Goal: Task Accomplishment & Management: Use online tool/utility

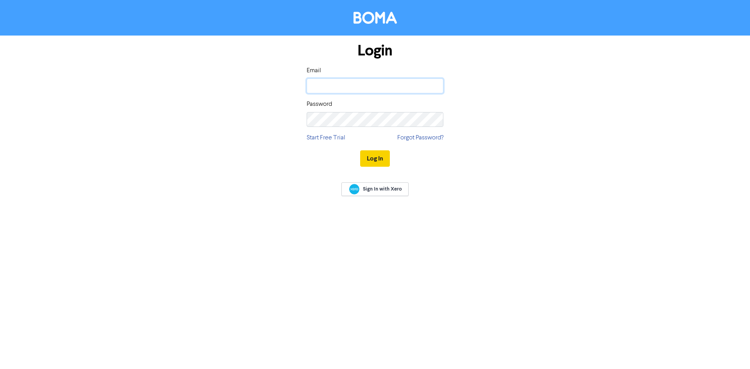
type input "[PERSON_NAME][EMAIL_ADDRESS][DOMAIN_NAME]"
click at [372, 160] on button "Log In" at bounding box center [375, 158] width 30 height 16
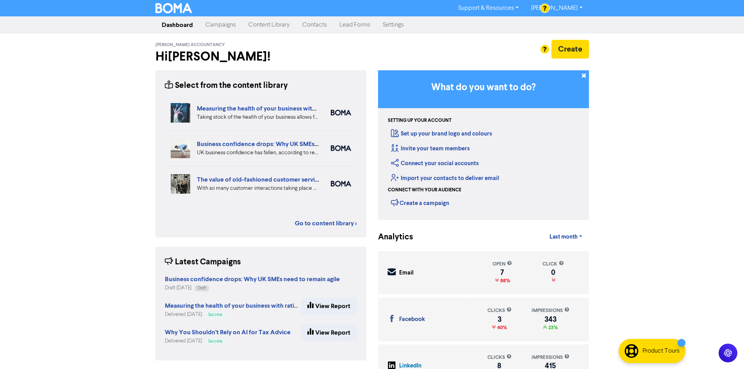
click at [319, 27] on link "Contacts" at bounding box center [314, 25] width 37 height 16
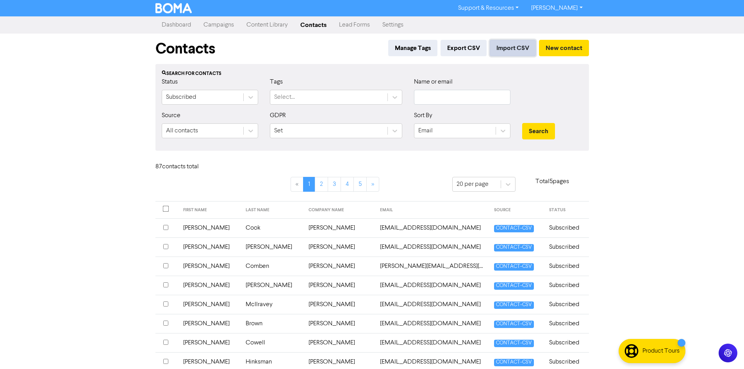
click at [517, 51] on button "Import CSV" at bounding box center [513, 48] width 46 height 16
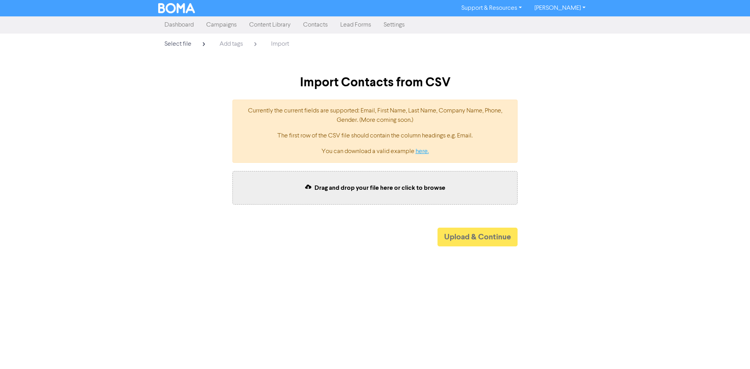
click at [424, 151] on link "here." at bounding box center [422, 151] width 13 height 6
click at [367, 182] on div "Drag and drop your file here or click to browse" at bounding box center [374, 188] width 285 height 34
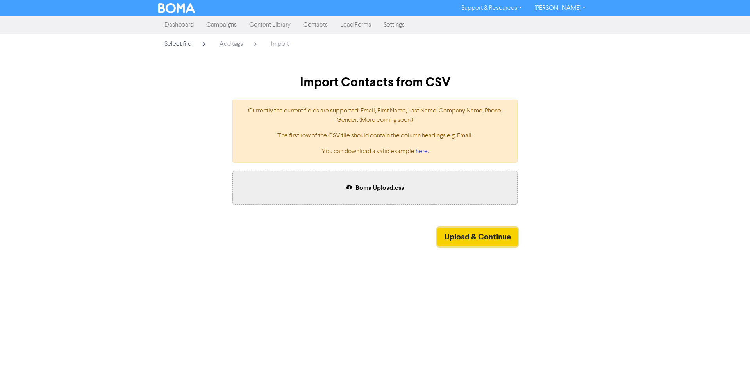
click at [453, 235] on button "Upload & Continue" at bounding box center [477, 237] width 80 height 19
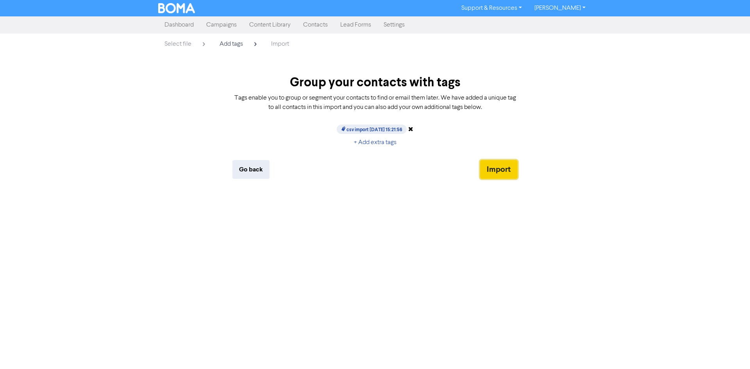
click at [498, 168] on button "Import" at bounding box center [498, 169] width 37 height 19
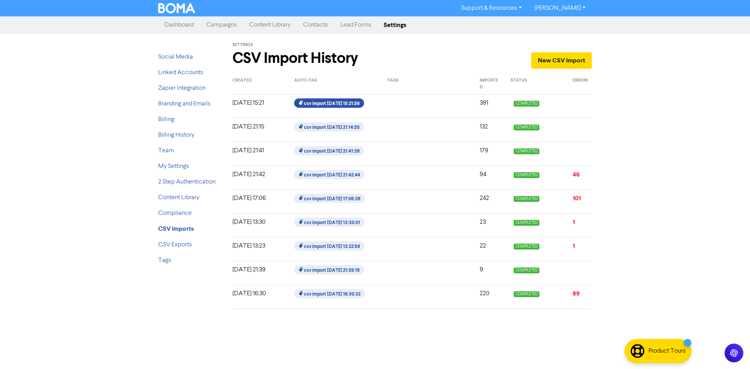
click at [330, 105] on span "csv import [DATE] 15:21:56" at bounding box center [329, 102] width 70 height 9
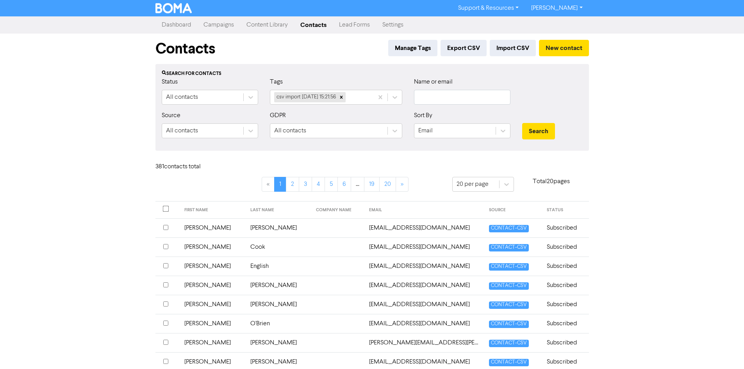
click at [253, 23] on link "Content Library" at bounding box center [267, 25] width 54 height 16
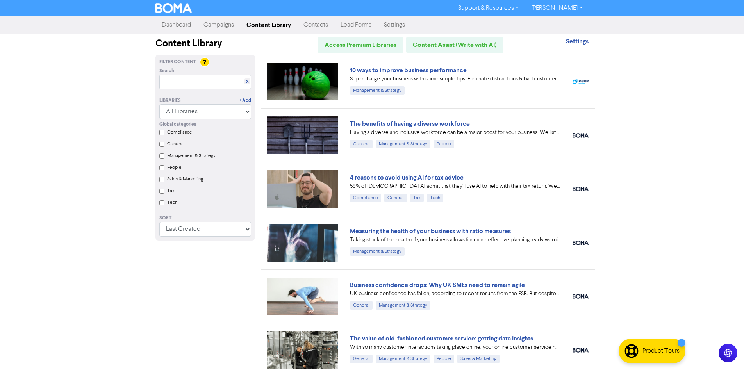
click at [228, 26] on link "Campaigns" at bounding box center [218, 25] width 43 height 16
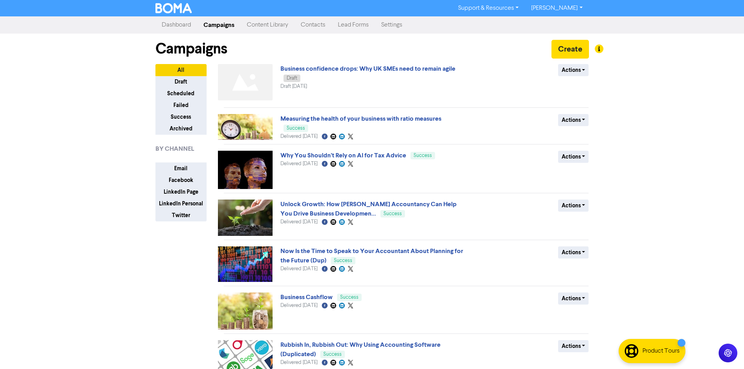
click at [571, 59] on div "Create" at bounding box center [569, 50] width 37 height 21
click at [569, 56] on button "Create" at bounding box center [569, 49] width 37 height 19
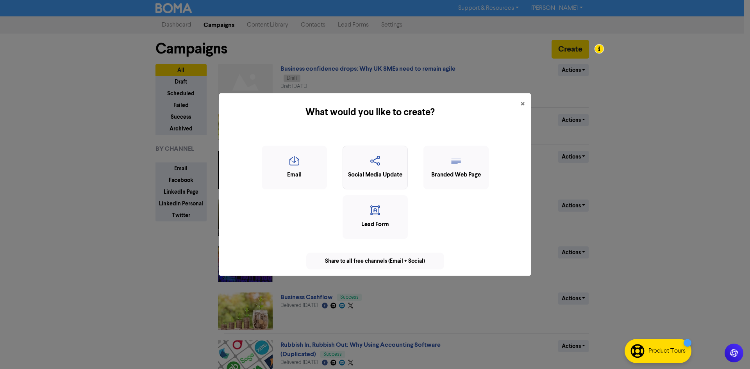
click at [372, 166] on icon "button" at bounding box center [375, 163] width 57 height 15
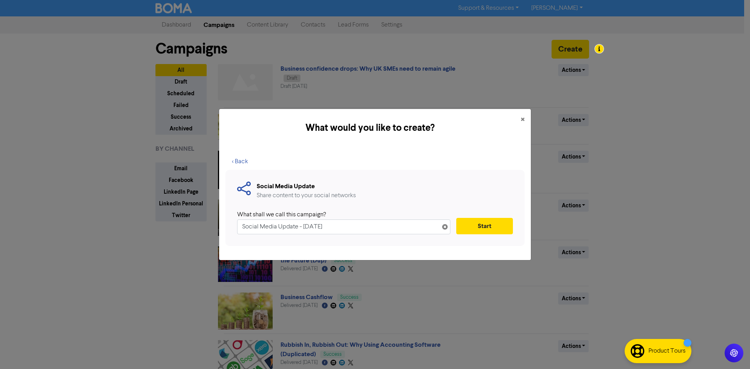
drag, startPoint x: 422, startPoint y: 226, endPoint x: 137, endPoint y: 226, distance: 285.5
click at [139, 226] on div "What would you like to create? × < Back Social Media Update Share content to yo…" at bounding box center [375, 184] width 750 height 369
type input "Newsletter [DATE]"
click at [499, 225] on button "Start" at bounding box center [484, 226] width 57 height 16
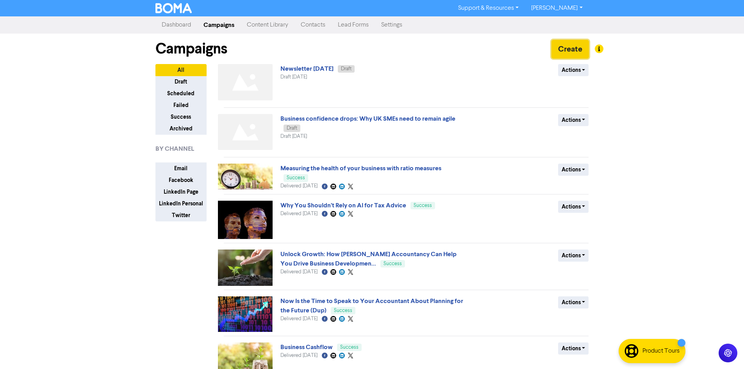
click at [573, 51] on button "Create" at bounding box center [569, 49] width 37 height 19
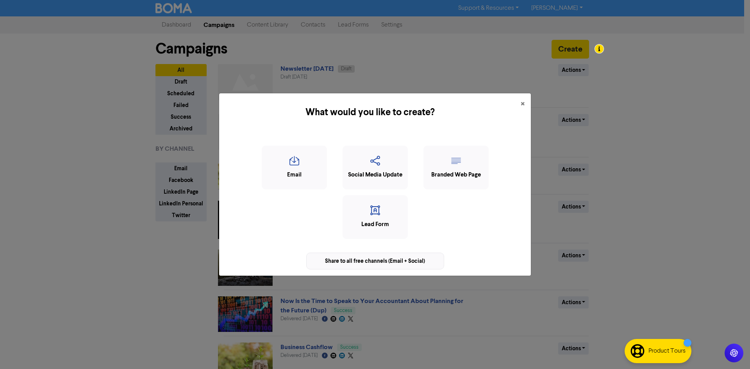
click at [375, 259] on div "Share to all free channels (Email + Social)" at bounding box center [375, 261] width 138 height 17
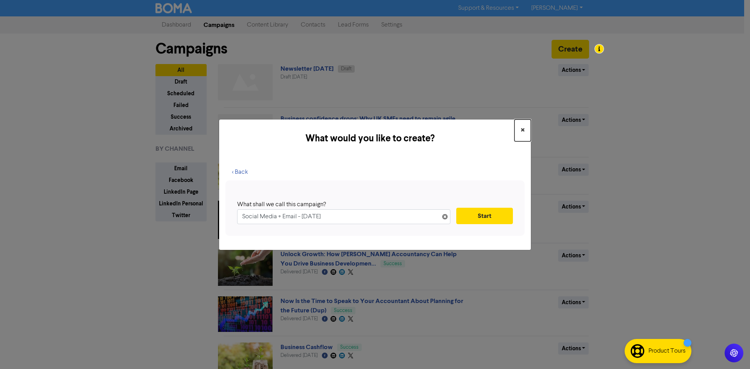
click at [521, 128] on span "×" at bounding box center [523, 131] width 4 height 12
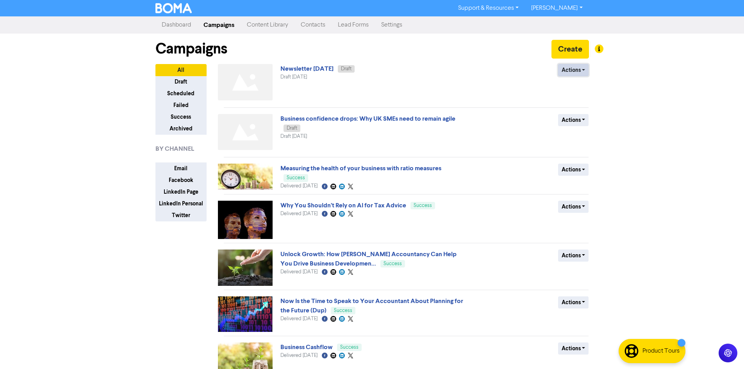
click at [568, 69] on button "Actions" at bounding box center [573, 70] width 31 height 12
click at [578, 88] on button "Delete" at bounding box center [589, 86] width 62 height 12
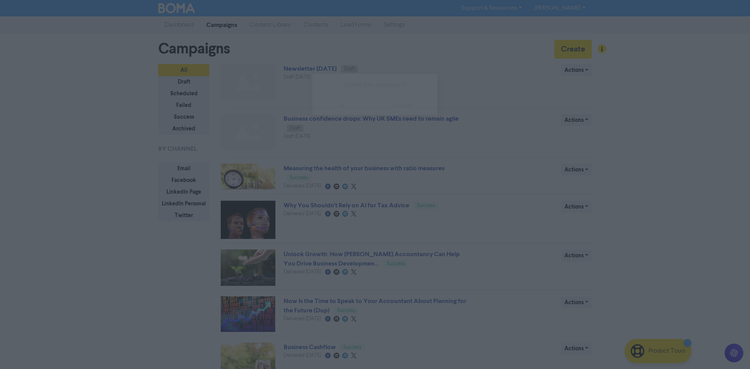
click at [334, 104] on button "ok" at bounding box center [341, 106] width 58 height 20
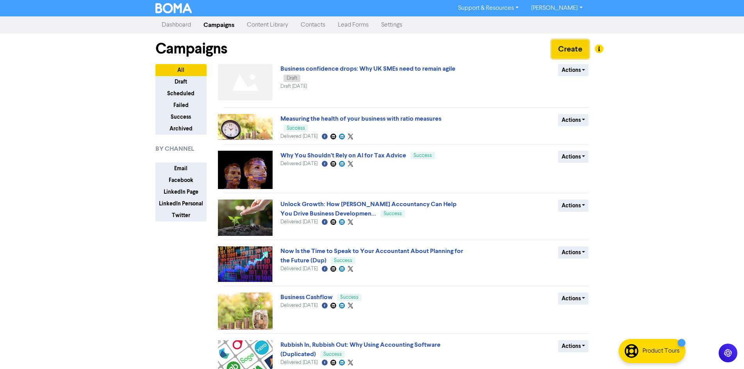
click at [560, 48] on button "Create" at bounding box center [569, 49] width 37 height 19
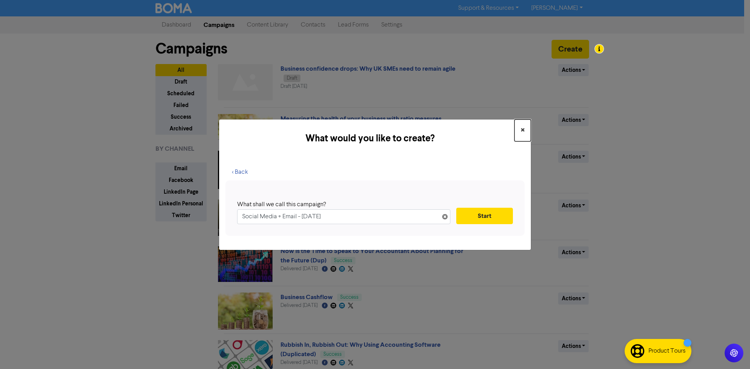
click at [521, 128] on span "×" at bounding box center [523, 131] width 4 height 12
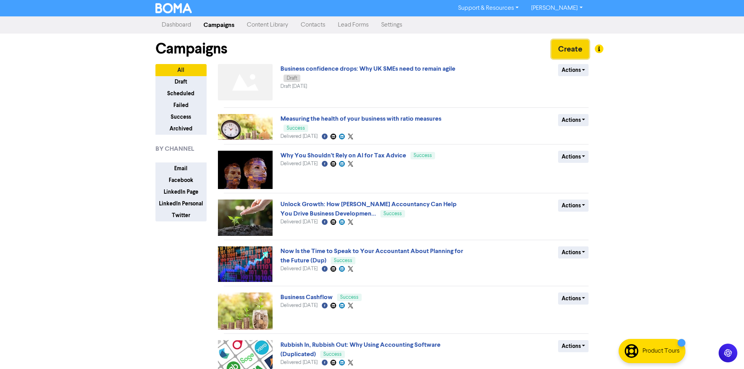
click at [566, 54] on button "Create" at bounding box center [569, 49] width 37 height 19
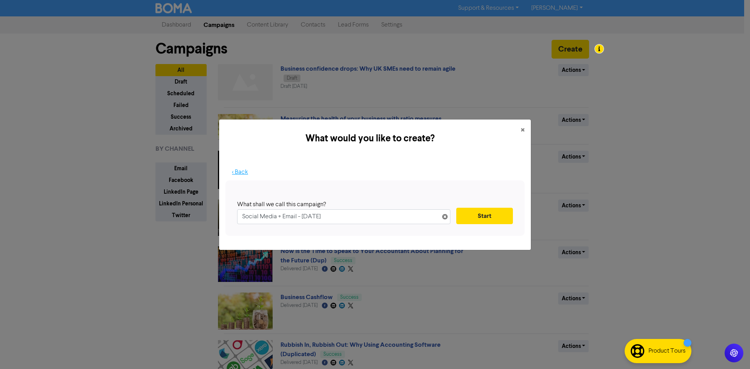
click at [240, 173] on button "< Back" at bounding box center [239, 172] width 29 height 16
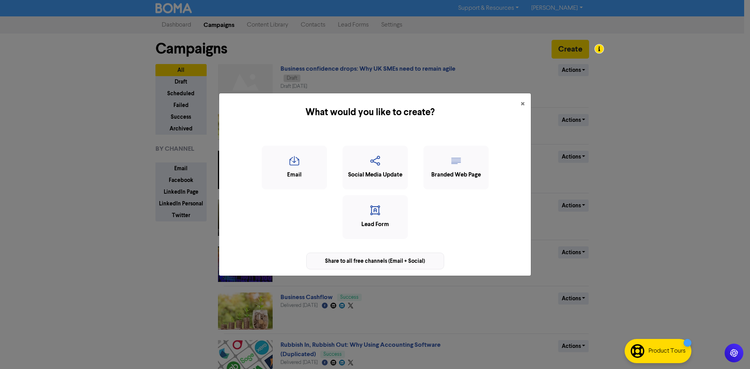
click at [385, 262] on div "Share to all free channels (Email + Social)" at bounding box center [375, 261] width 138 height 17
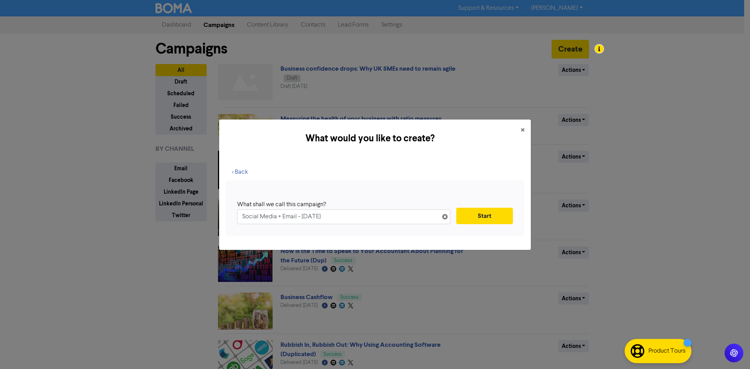
drag, startPoint x: 341, startPoint y: 216, endPoint x: 180, endPoint y: 216, distance: 160.5
click at [198, 221] on div "What would you like to create? × < Back What shall we call this campaign? Socia…" at bounding box center [375, 184] width 750 height 369
type input "Newsletter [DATE]"
click at [505, 218] on button "Start" at bounding box center [484, 216] width 57 height 16
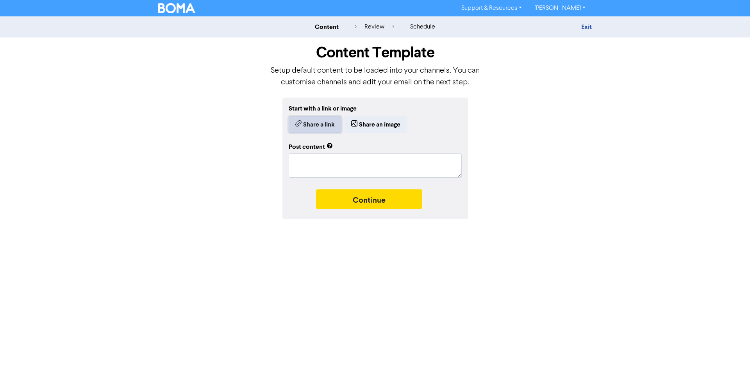
click at [315, 124] on button "Share a link" at bounding box center [315, 124] width 53 height 16
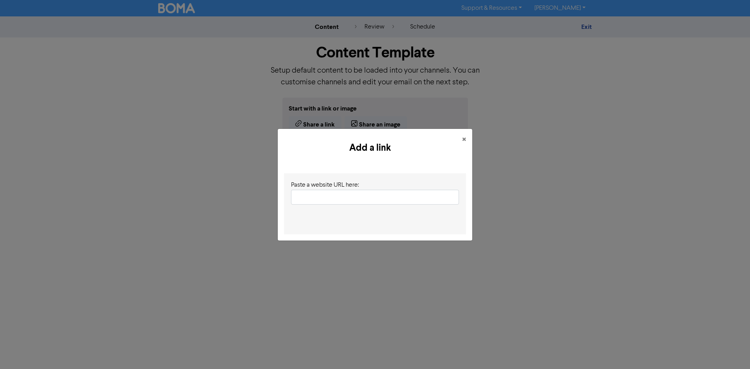
click at [346, 199] on input "text" at bounding box center [375, 197] width 168 height 15
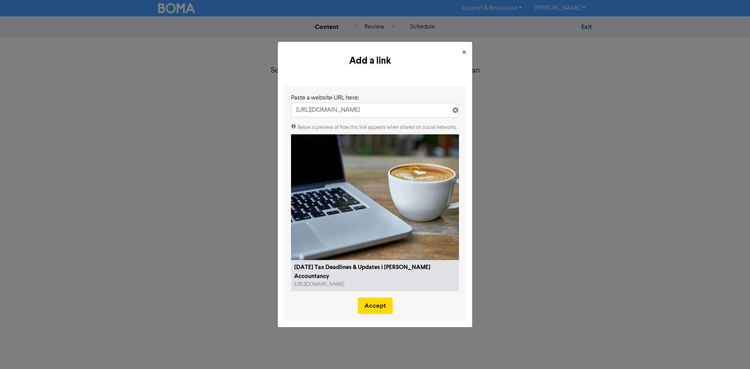
type input "[URL][DOMAIN_NAME]"
click at [377, 302] on button "Accept" at bounding box center [375, 306] width 35 height 16
type textarea "x"
type textarea "Stay updated with October tax deadlines, self-assessment tips, payroll guidance…"
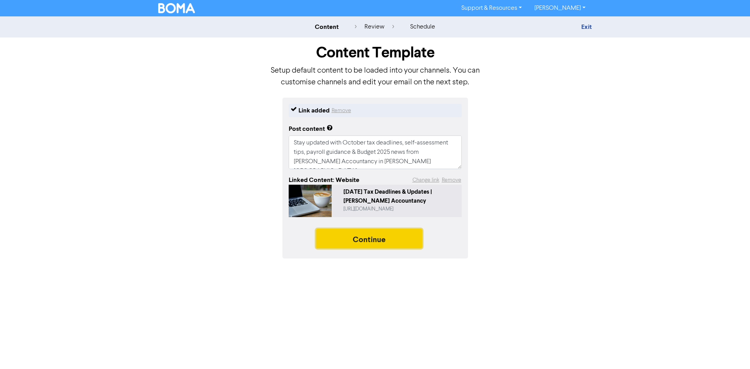
click at [356, 238] on button "Continue" at bounding box center [369, 239] width 106 height 20
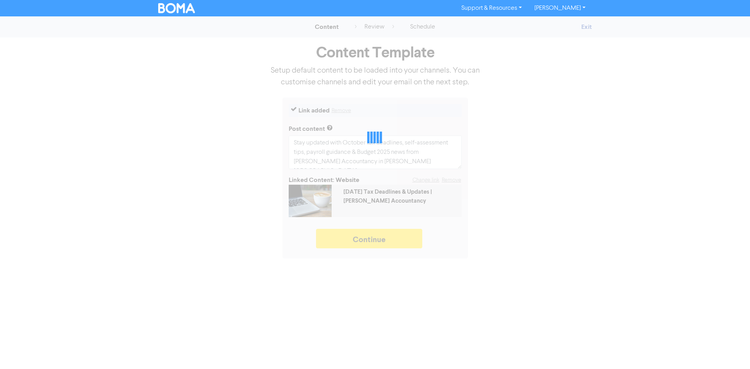
type textarea "x"
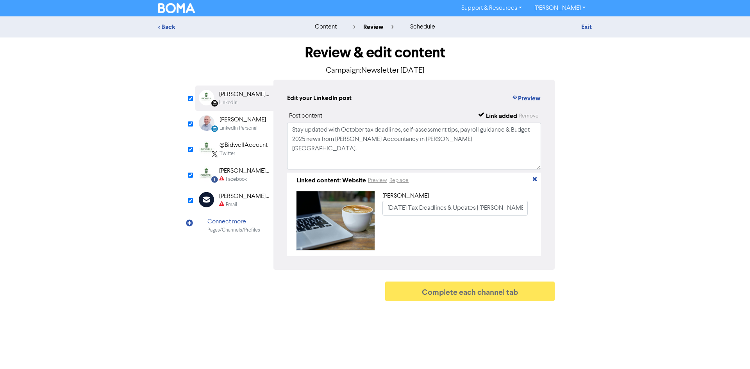
click at [234, 97] on div "[PERSON_NAME] Accountancy Limited" at bounding box center [244, 94] width 50 height 9
drag, startPoint x: 448, startPoint y: 143, endPoint x: 225, endPoint y: 124, distance: 223.4
click at [225, 124] on div "LinkedIn Page Created with Sketch. [PERSON_NAME] Accountancy Limited LinkedIn L…" at bounding box center [374, 175] width 359 height 190
paste textarea "🍂 [DATE] Tax & Business Updates As we head into autumn, there are key deadlines…"
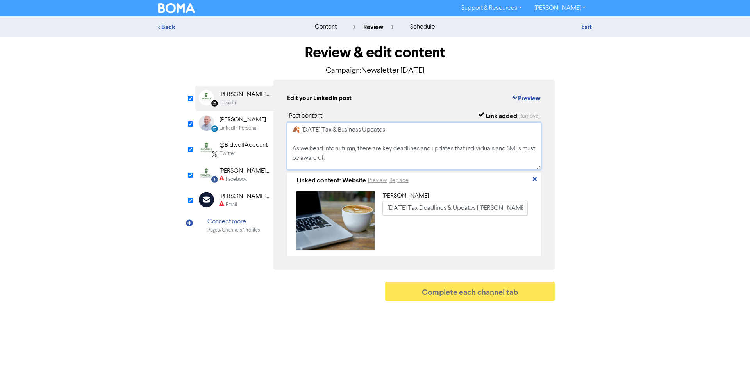
scroll to position [78, 0]
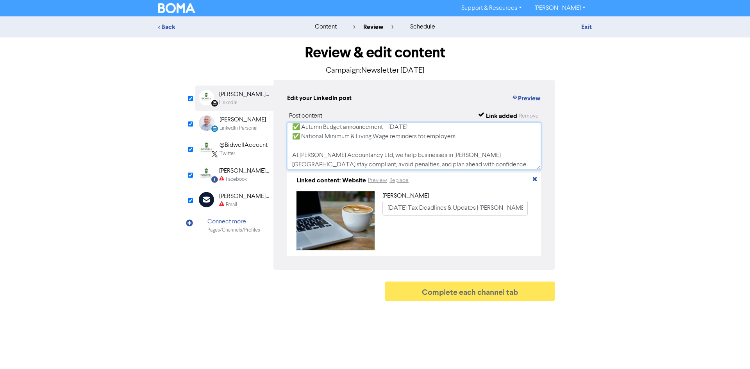
click at [420, 168] on textarea "🍂 [DATE] Tax & Business Updates As we head into autumn, there are key deadlines…" at bounding box center [414, 146] width 254 height 47
paste textarea "#TaxAdvice #Accountancy #MiltonKeynesBusiness #SelfAssessment #Payroll #Budget2…"
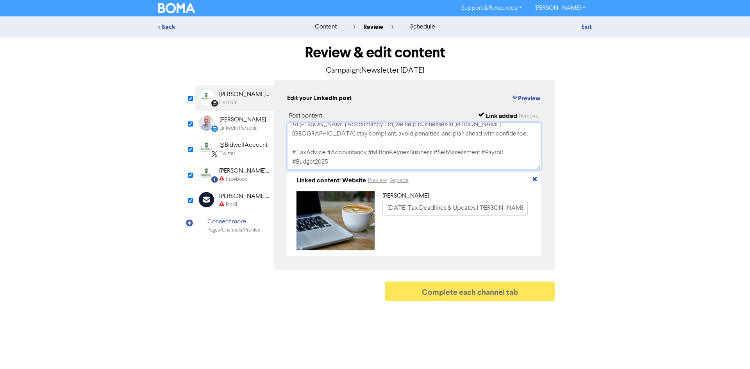
drag, startPoint x: 292, startPoint y: 130, endPoint x: 412, endPoint y: 186, distance: 132.1
click at [412, 186] on div "Post content Link added Remove 🍂 [DATE] Tax & Business Updates As we head into …" at bounding box center [414, 183] width 254 height 145
type textarea "🍂 [DATE] Tax & Business Updates As we head into autumn, there are key deadlines…"
click at [238, 125] on div "LinkedIn Personal" at bounding box center [238, 128] width 38 height 7
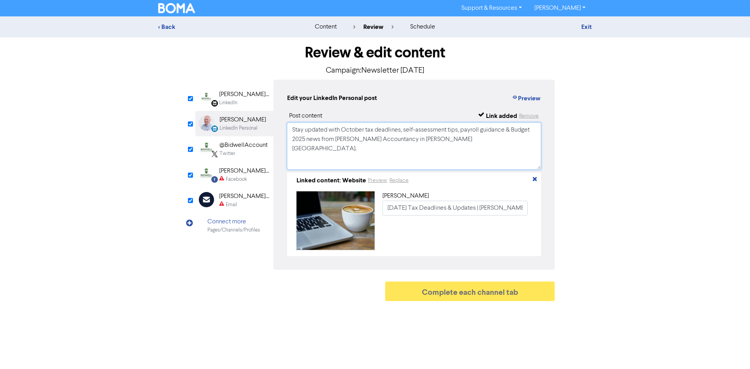
drag, startPoint x: 291, startPoint y: 132, endPoint x: 466, endPoint y: 154, distance: 177.1
click at [466, 154] on textarea "Stay updated with October tax deadlines, self-assessment tips, payroll guidance…" at bounding box center [414, 146] width 254 height 47
paste textarea "🍂 [DATE] Tax & Business Updates As we head into autumn, there are key deadlines…"
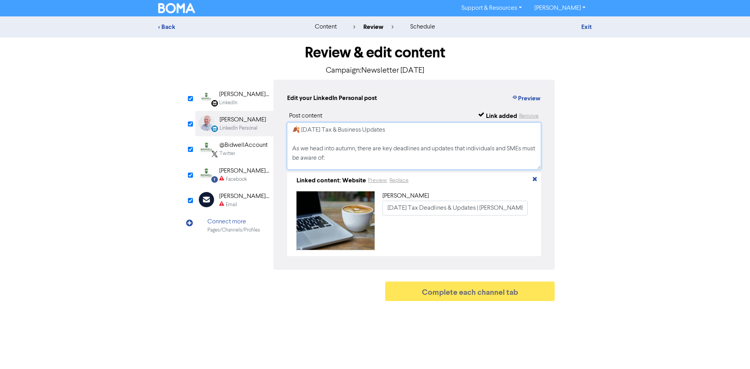
scroll to position [106, 0]
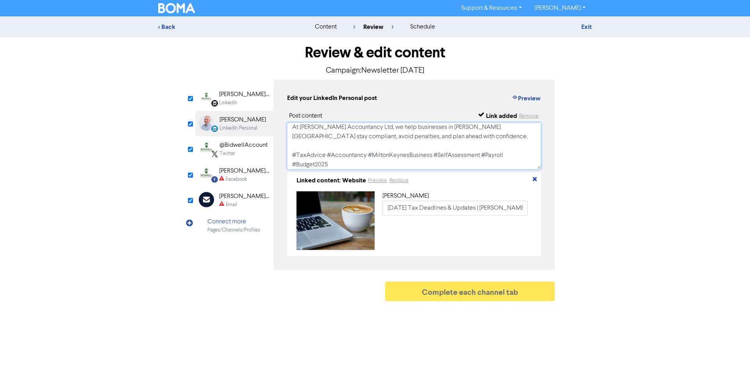
type textarea "🍂 [DATE] Tax & Business Updates As we head into autumn, there are key deadlines…"
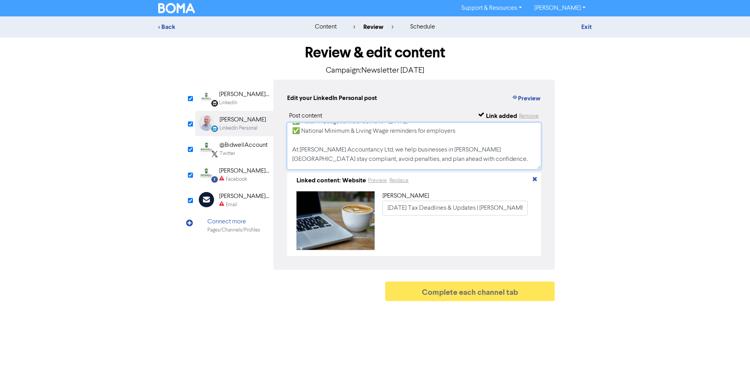
scroll to position [70, 0]
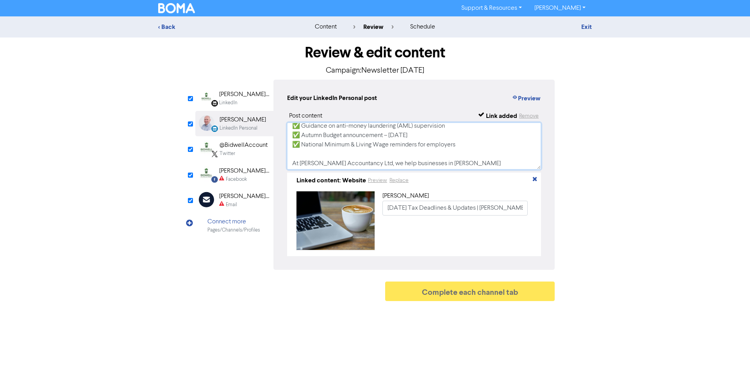
drag, startPoint x: 292, startPoint y: 128, endPoint x: 337, endPoint y: 152, distance: 50.8
click at [338, 152] on textarea "🍂 [DATE] Tax & Business Updates As we head into autumn, there are key deadlines…" at bounding box center [414, 146] width 254 height 47
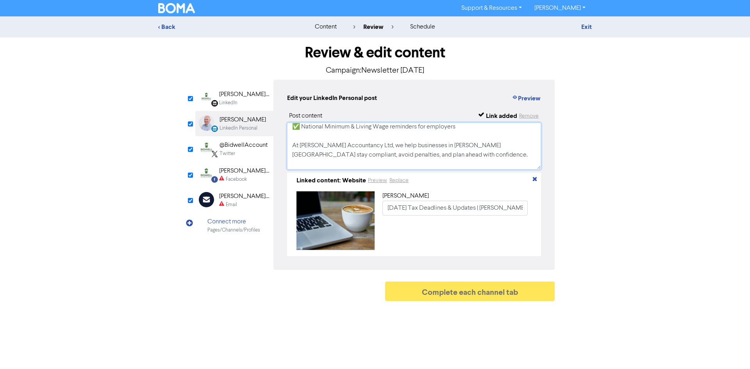
scroll to position [109, 0]
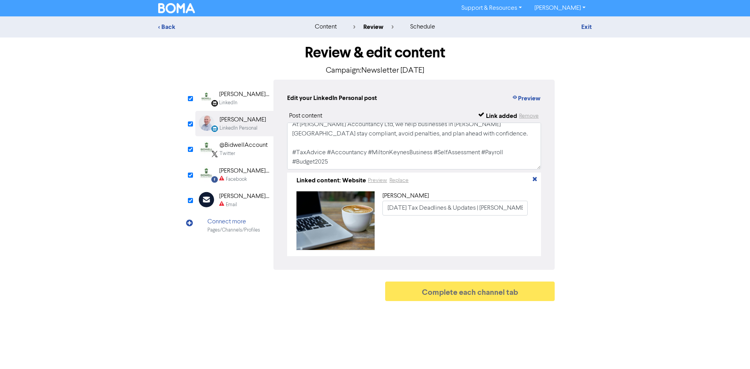
click at [233, 151] on div "Twitter" at bounding box center [227, 153] width 16 height 7
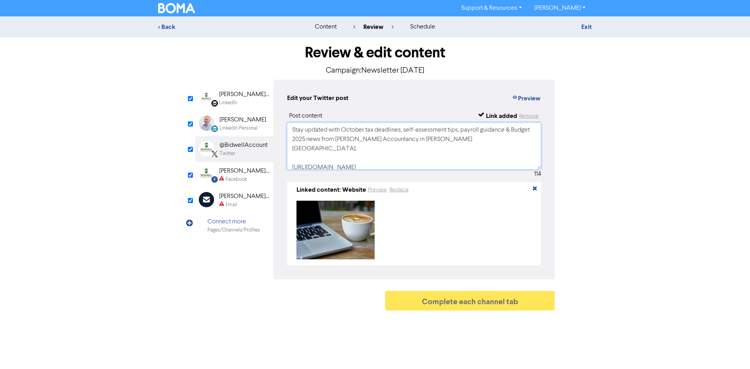
drag, startPoint x: 291, startPoint y: 128, endPoint x: 459, endPoint y: 148, distance: 169.1
click at [459, 148] on textarea "Stay updated with October tax deadlines, self-assessment tips, payroll guidance…" at bounding box center [414, 146] width 254 height 47
paste textarea "🚨 Key October tax deadlines! 📌 [DATE] – Register for self-assessment 📌 [DATE] –…"
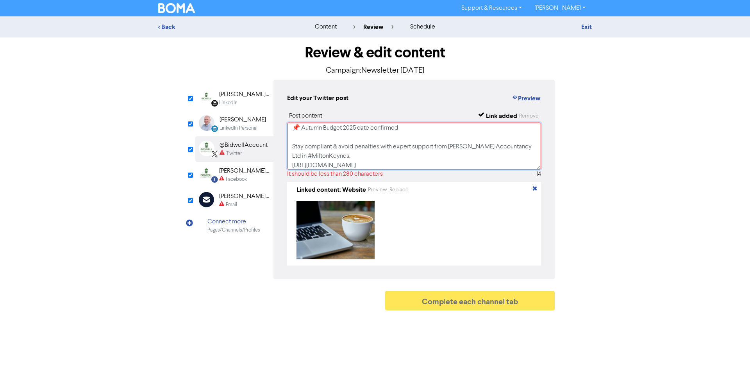
scroll to position [52, 0]
drag, startPoint x: 389, startPoint y: 149, endPoint x: 412, endPoint y: 157, distance: 24.7
click at [412, 157] on textarea "🚨 Key October tax deadlines! 📌 [DATE] – Register for self-assessment 📌 [DATE] –…" at bounding box center [414, 146] width 254 height 47
drag, startPoint x: 492, startPoint y: 160, endPoint x: 277, endPoint y: 165, distance: 214.8
click at [277, 165] on div "Edit your Twitter post Preview Post content Link added Remove 🚨 Key October tax…" at bounding box center [413, 180] width 281 height 200
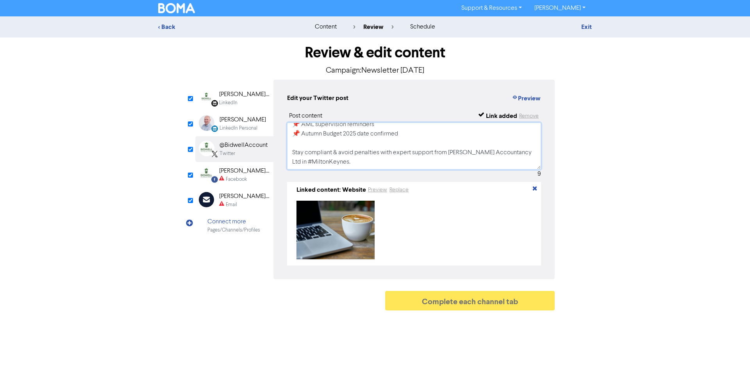
type textarea "🚨 Key October tax deadlines! 📌 [DATE] – Register for self-assessment 📌 [DATE] –…"
click at [237, 170] on div "[PERSON_NAME] Accountancy" at bounding box center [244, 170] width 50 height 9
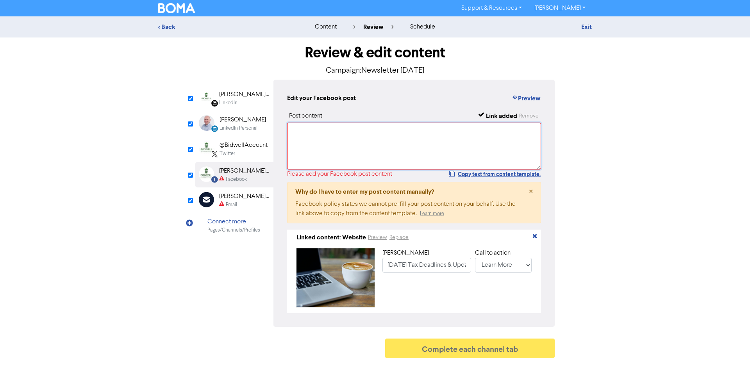
click at [313, 140] on textarea at bounding box center [414, 146] width 254 height 47
paste textarea "📢 October Tax Deadlines You Can’t Miss! This month’s newsletter from [PERSON_NA…"
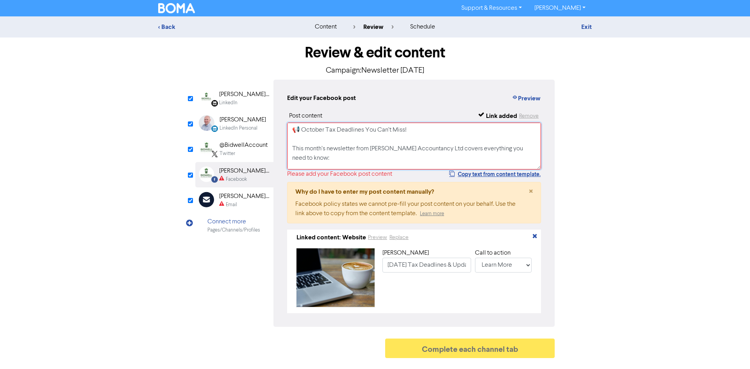
scroll to position [78, 0]
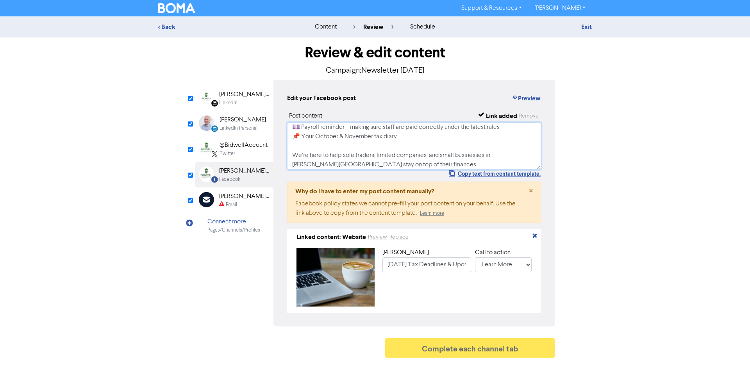
click at [403, 165] on textarea "📢 October Tax Deadlines You Can’t Miss! This month’s newsletter from [PERSON_NA…" at bounding box center [414, 146] width 254 height 47
paste textarea "☎️ Call us on [PHONE_NUMBER] if you need support with tax returns, payroll, or …"
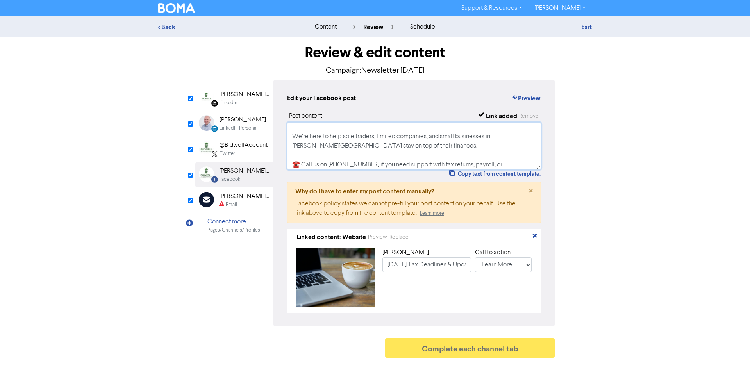
type textarea "📢 October Tax Deadlines You Can’t Miss! This month’s newsletter from [PERSON_NA…"
click at [242, 204] on div "Email" at bounding box center [244, 204] width 50 height 7
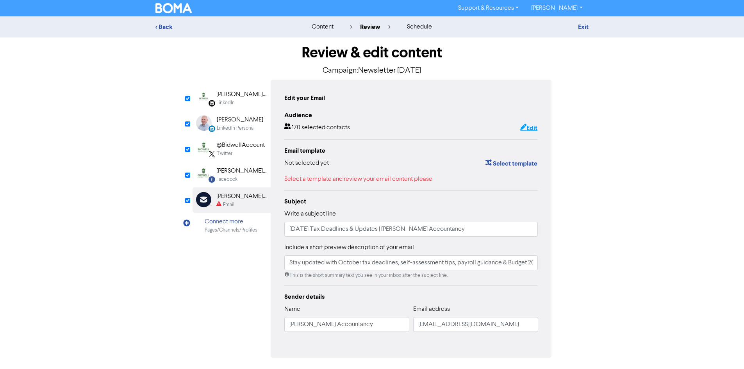
click at [528, 126] on button "Edit" at bounding box center [529, 128] width 18 height 10
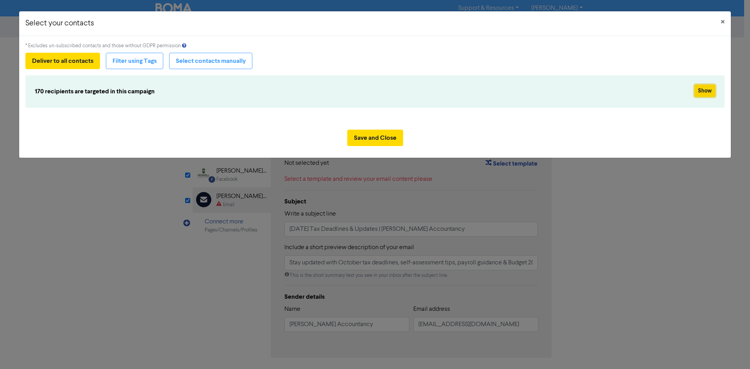
click at [712, 93] on button "Show" at bounding box center [704, 91] width 21 height 12
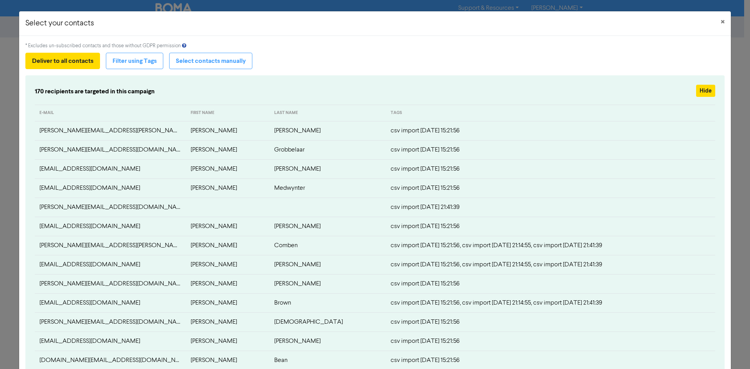
click at [48, 111] on th "E-MAIL" at bounding box center [110, 113] width 151 height 16
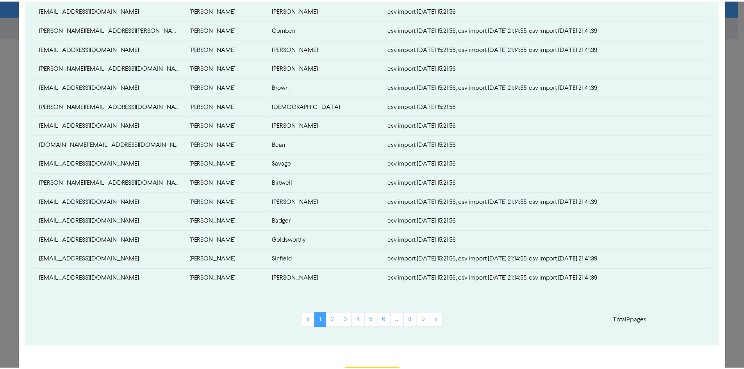
scroll to position [255, 0]
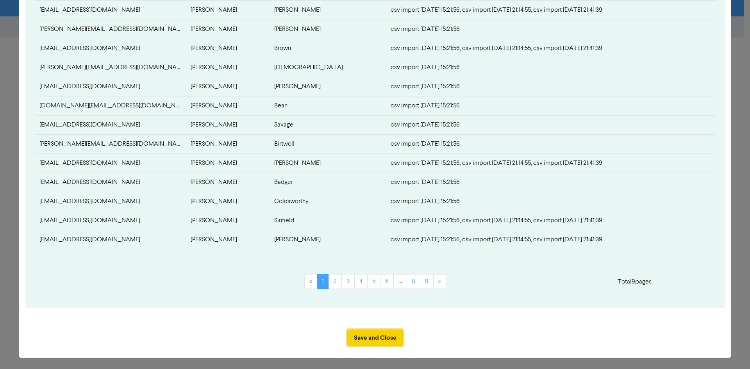
click at [376, 335] on button "Save and Close" at bounding box center [375, 338] width 56 height 16
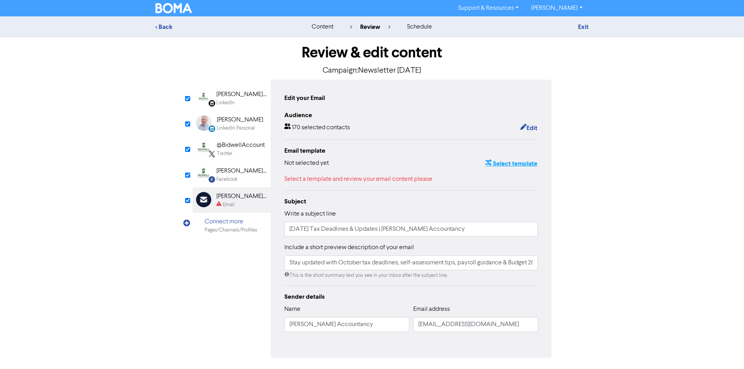
click at [495, 165] on button "Select template" at bounding box center [511, 164] width 53 height 10
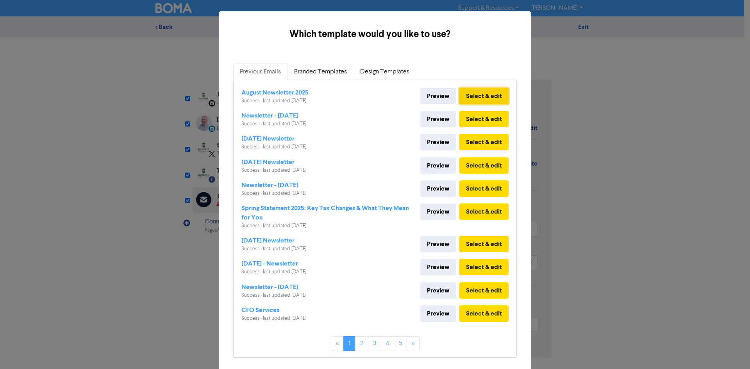
click at [478, 98] on button "Select & edit" at bounding box center [483, 96] width 49 height 16
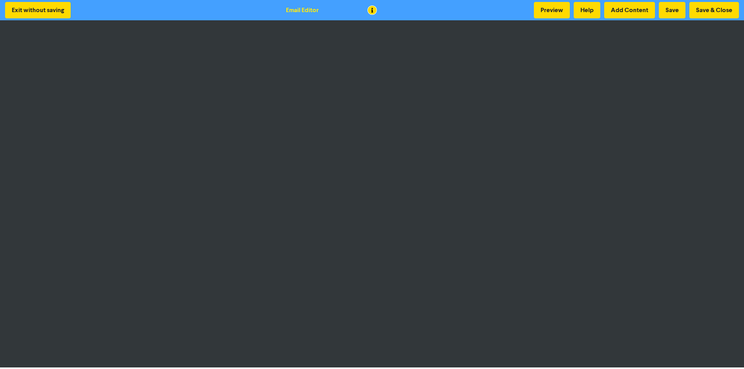
scroll to position [1, 0]
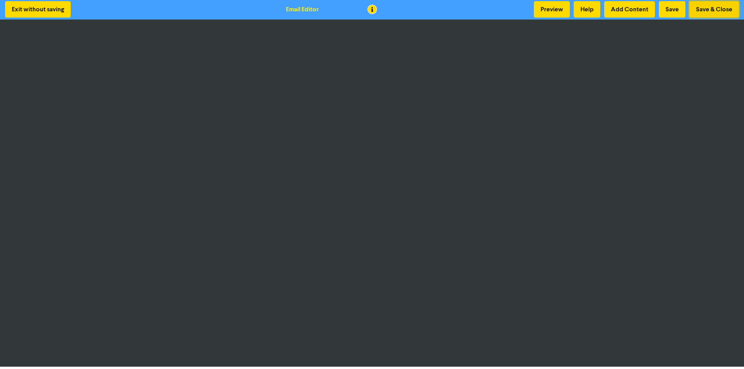
click at [713, 9] on button "Save & Close" at bounding box center [714, 9] width 50 height 16
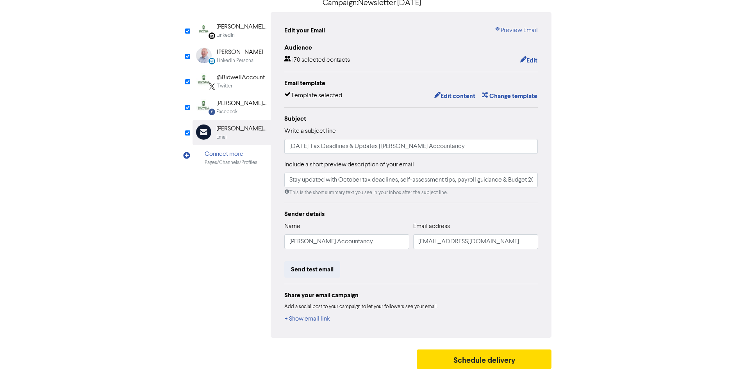
scroll to position [72, 0]
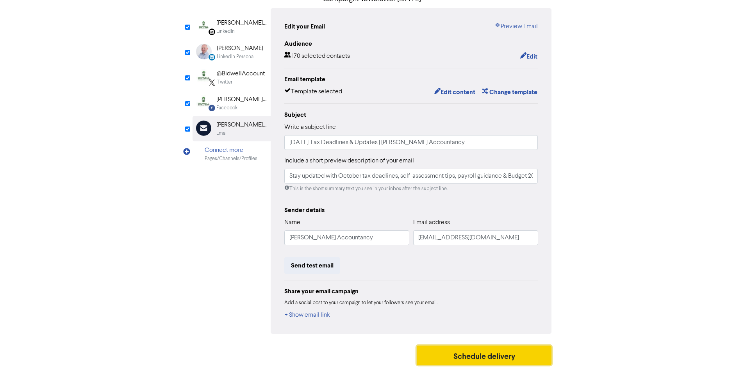
click at [436, 353] on button "Schedule delivery" at bounding box center [484, 356] width 135 height 20
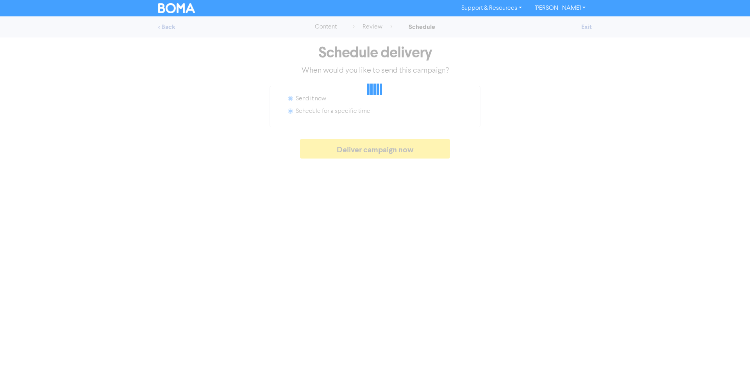
radio input "false"
radio input "true"
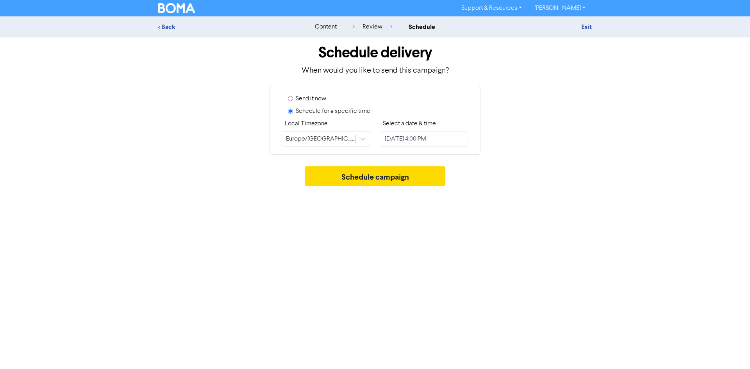
click at [317, 98] on label "Send it now" at bounding box center [311, 98] width 30 height 9
click at [293, 98] on input "Send it now" at bounding box center [290, 98] width 5 height 5
radio input "true"
radio input "false"
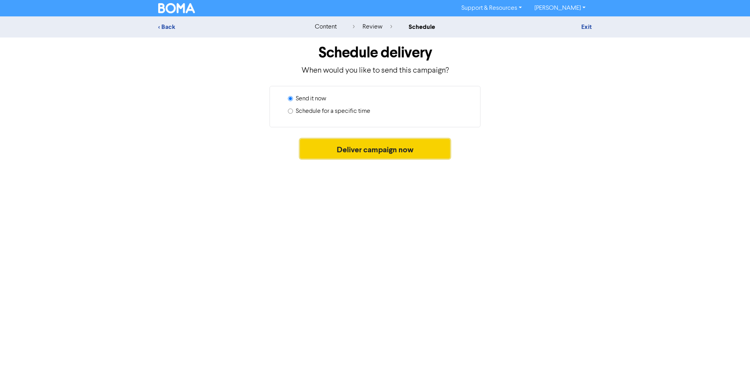
click at [334, 144] on button "Deliver campaign now" at bounding box center [375, 149] width 150 height 20
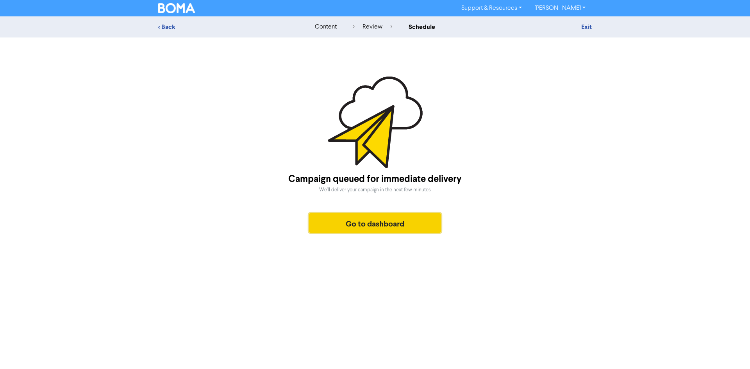
click at [351, 224] on button "Go to dashboard" at bounding box center [375, 223] width 132 height 20
